Goal: Navigation & Orientation: Find specific page/section

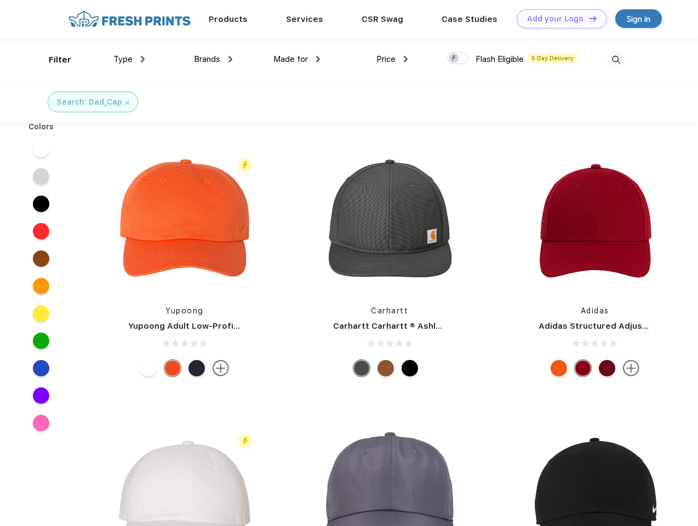
click at [558, 19] on link "Add your Logo Design Tool" at bounding box center [562, 18] width 90 height 19
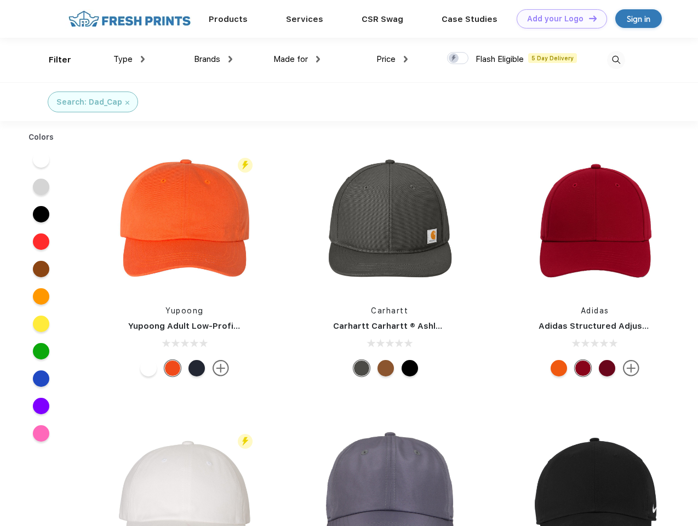
click at [0, 0] on div "Design Tool" at bounding box center [0, 0] width 0 height 0
click at [588, 18] on link "Add your Logo Design Tool" at bounding box center [562, 18] width 90 height 19
click at [53, 60] on div "Filter" at bounding box center [60, 60] width 22 height 13
click at [129, 59] on span "Type" at bounding box center [122, 59] width 19 height 10
click at [213, 59] on span "Brands" at bounding box center [207, 59] width 26 height 10
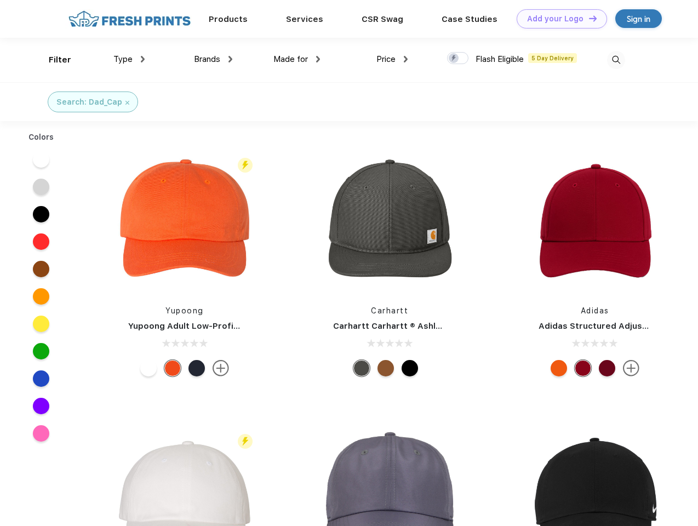
click at [297, 59] on span "Made for" at bounding box center [290, 59] width 35 height 10
click at [392, 59] on span "Price" at bounding box center [385, 59] width 19 height 10
click at [458, 59] on div at bounding box center [457, 58] width 21 height 12
click at [454, 59] on input "checkbox" at bounding box center [450, 55] width 7 height 7
click at [616, 60] on img at bounding box center [616, 60] width 18 height 18
